Goal: Check status: Check status

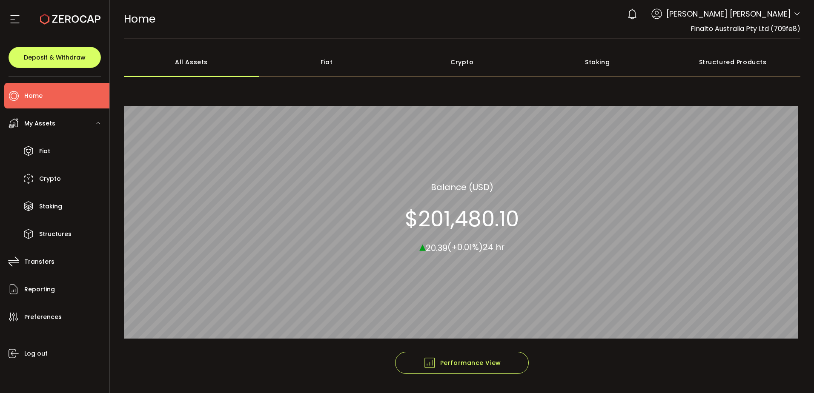
click at [450, 219] on section "$201,480.10" at bounding box center [462, 219] width 114 height 26
copy section "201,480.10"
click at [767, 29] on span "Finalto Australia Pty Ltd (709fe8)" at bounding box center [745, 29] width 110 height 10
click at [779, 11] on span "[PERSON_NAME] [PERSON_NAME]" at bounding box center [728, 13] width 125 height 11
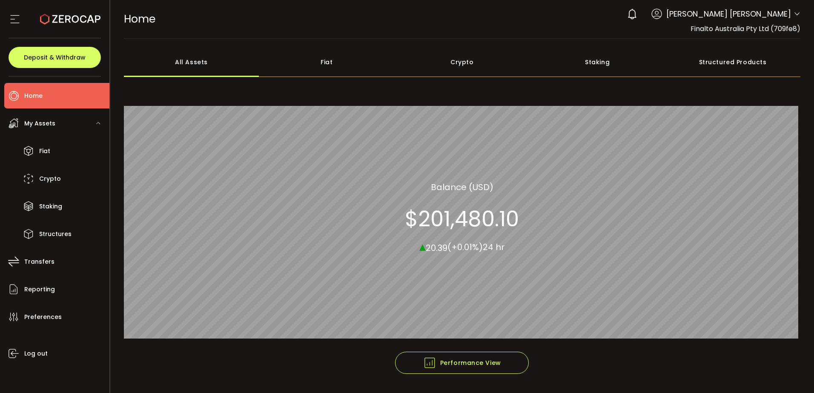
click at [781, 14] on span "[PERSON_NAME] [PERSON_NAME]" at bounding box center [728, 13] width 125 height 11
click at [769, 25] on span "Finalto Australia Pty Ltd (709fe8)" at bounding box center [745, 29] width 110 height 10
click at [793, 13] on icon at bounding box center [796, 14] width 7 height 7
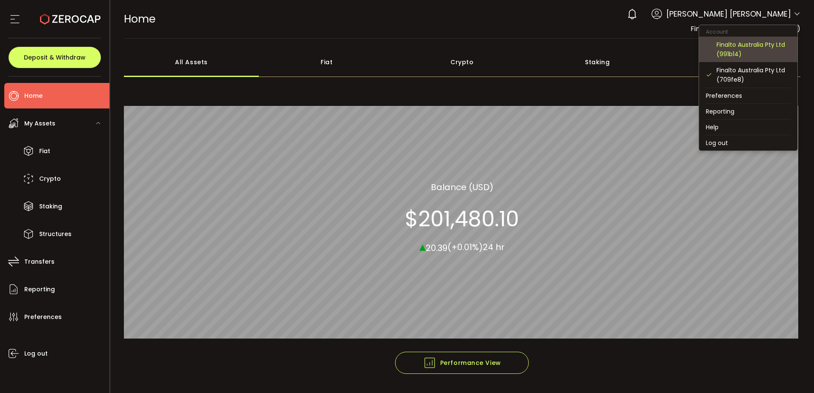
click at [744, 49] on div "Finalto Australia Pty Ltd (991b14)" at bounding box center [753, 49] width 74 height 19
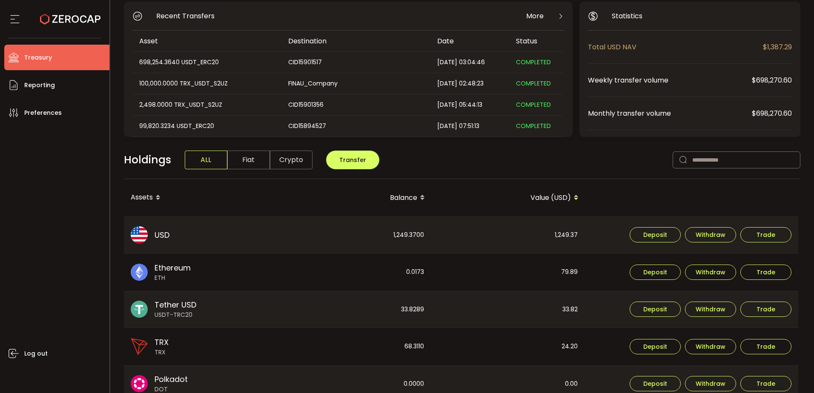
scroll to position [128, 0]
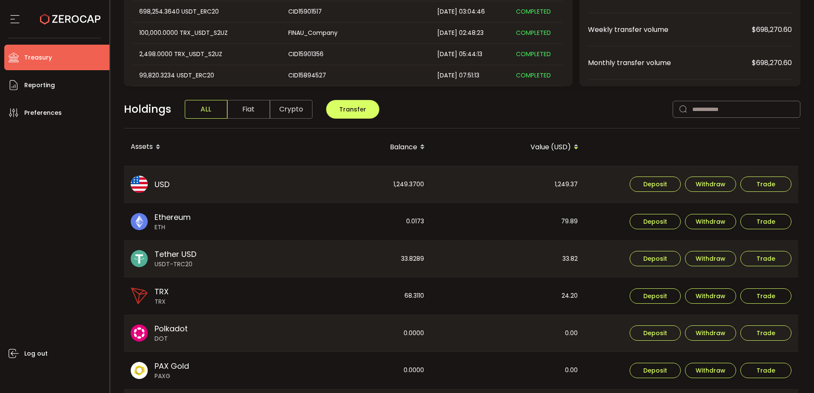
click at [409, 181] on div "1,249.3700" at bounding box center [354, 184] width 153 height 37
copy div "1,249.3700"
click at [405, 259] on div "33.8289" at bounding box center [354, 259] width 153 height 37
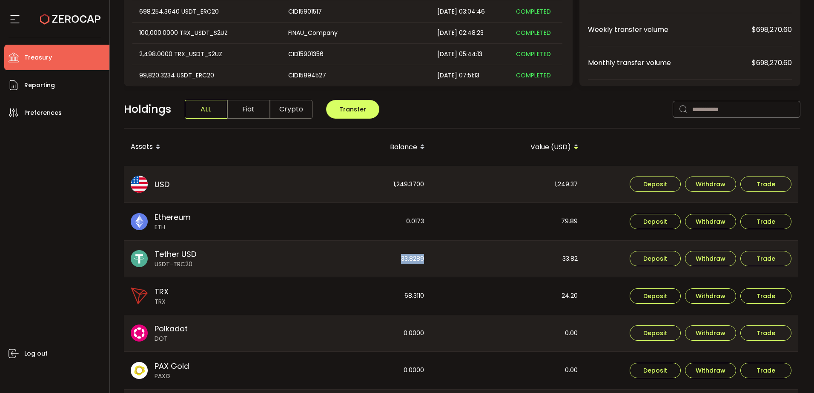
copy div "33.8289"
click at [405, 148] on div "Balance" at bounding box center [355, 147] width 154 height 14
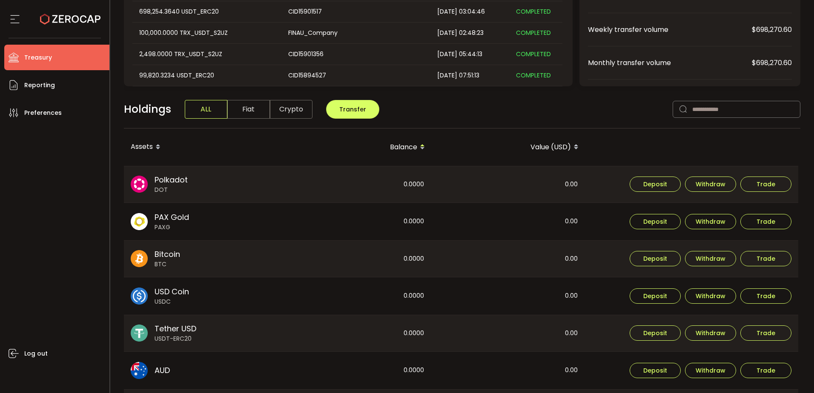
click at [412, 188] on div "0.0000" at bounding box center [354, 184] width 153 height 37
click at [409, 151] on div "Balance" at bounding box center [355, 147] width 154 height 14
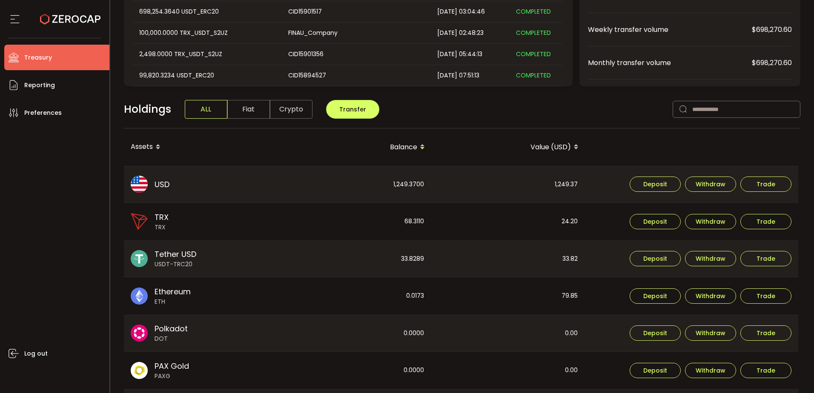
click at [418, 221] on div "68.3110" at bounding box center [354, 221] width 153 height 37
click at [418, 222] on div "68.3110" at bounding box center [354, 221] width 153 height 37
copy div "68.3110"
click at [417, 256] on div "33.8289" at bounding box center [354, 259] width 153 height 37
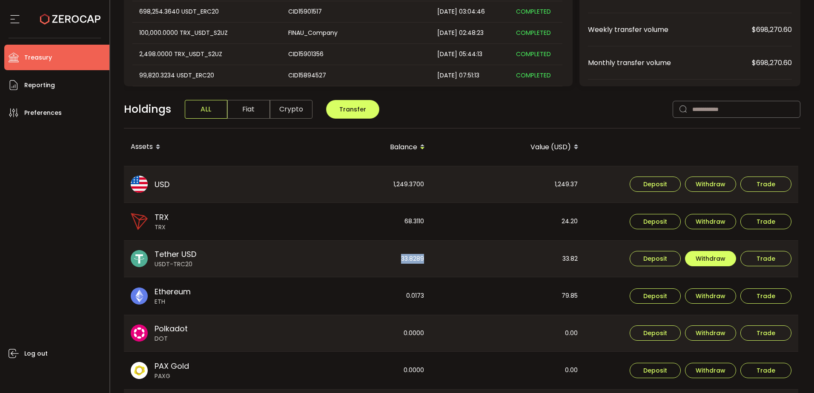
copy div "33.8289"
click at [415, 295] on div "0.0173" at bounding box center [354, 295] width 153 height 37
copy div "0.0173"
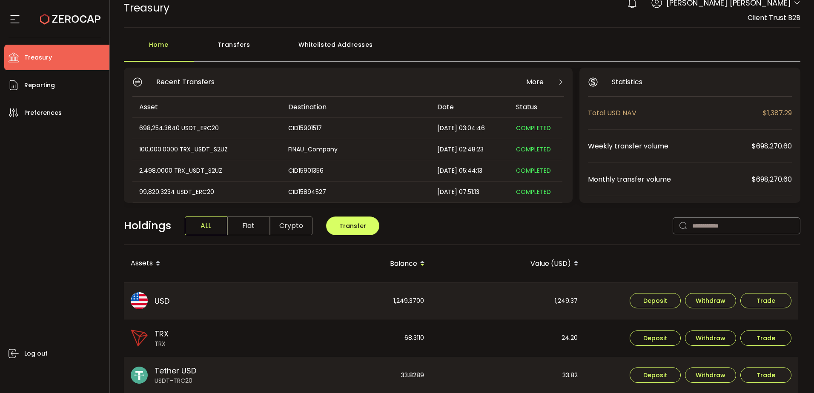
scroll to position [0, 0]
